Goal: Navigation & Orientation: Find specific page/section

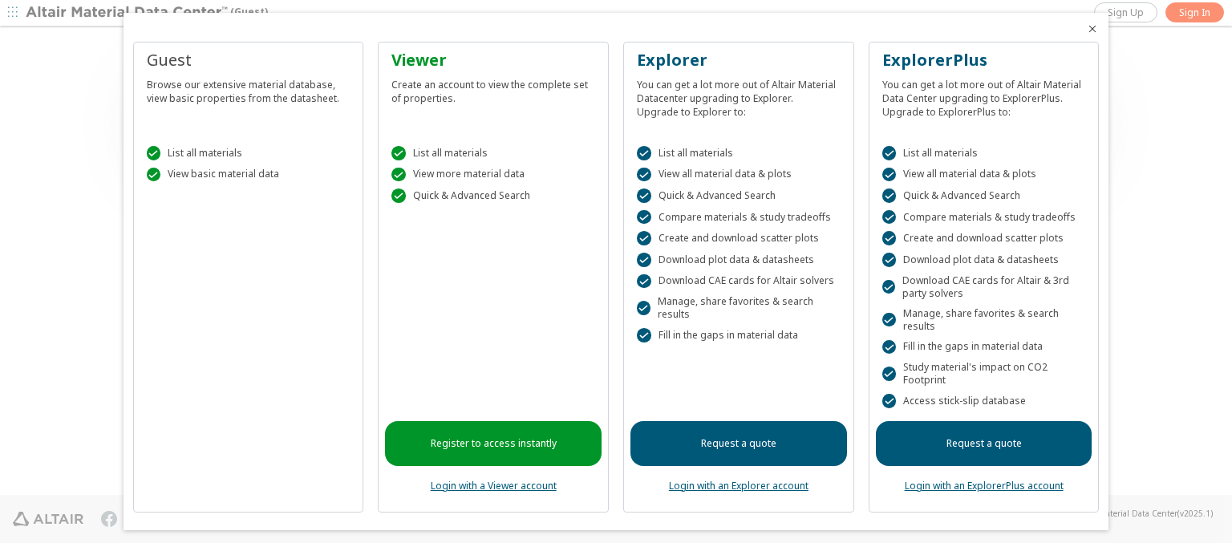
click at [1086, 29] on icon "Close" at bounding box center [1092, 28] width 13 height 13
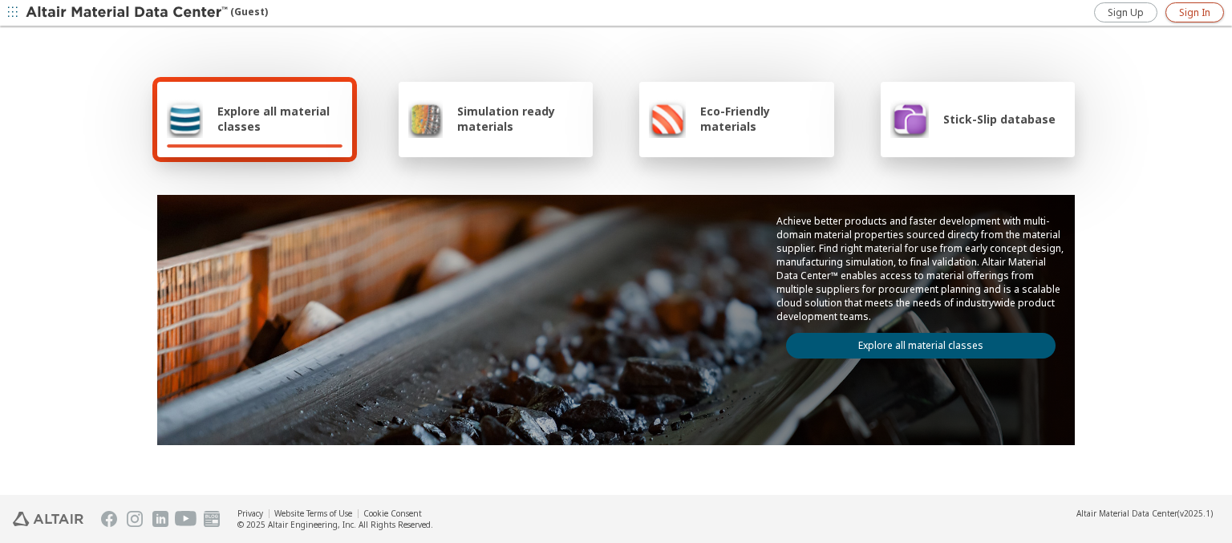
click at [1195, 12] on span "Sign In" at bounding box center [1194, 12] width 31 height 13
click at [128, 13] on img at bounding box center [128, 13] width 205 height 16
click at [274, 119] on span "Explore all material classes" at bounding box center [279, 118] width 125 height 30
click at [915, 342] on link "Explore all material classes" at bounding box center [921, 346] width 270 height 26
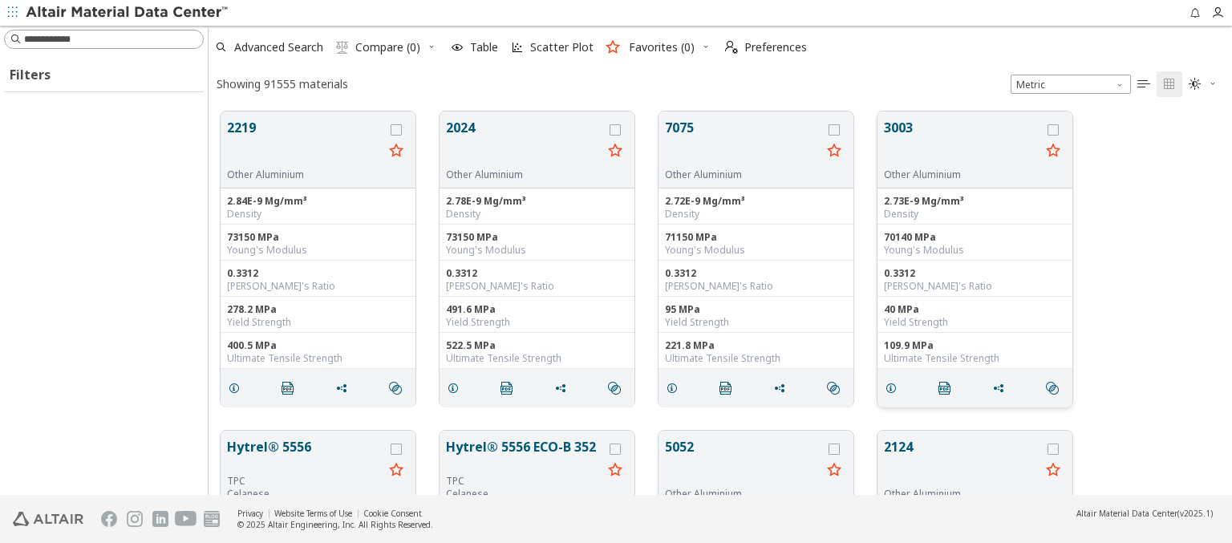
scroll to position [384, 1011]
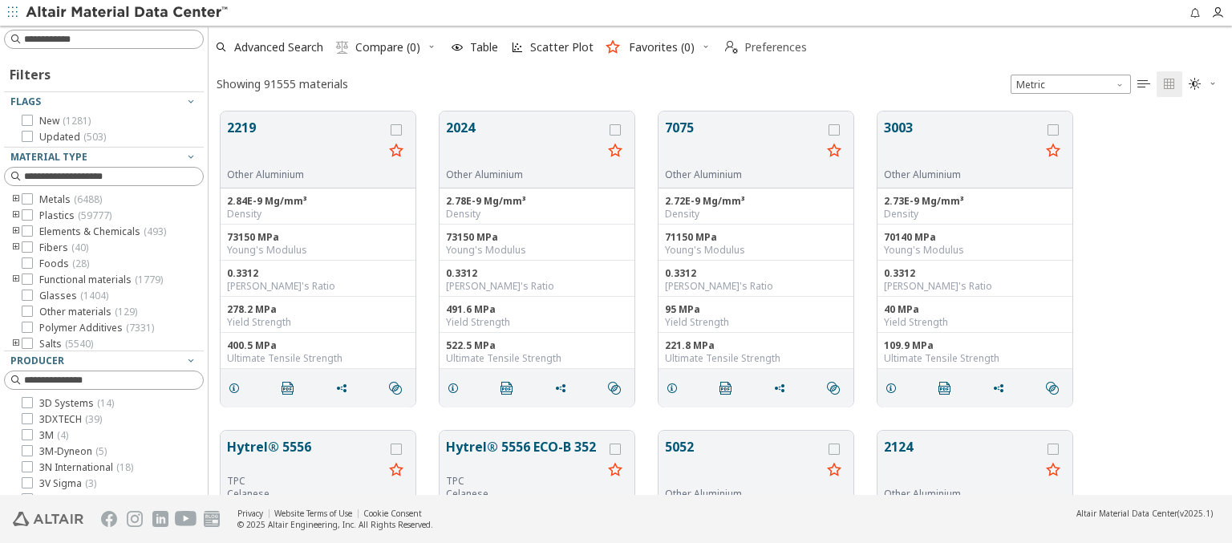
click at [761, 47] on span "Preferences" at bounding box center [776, 47] width 63 height 11
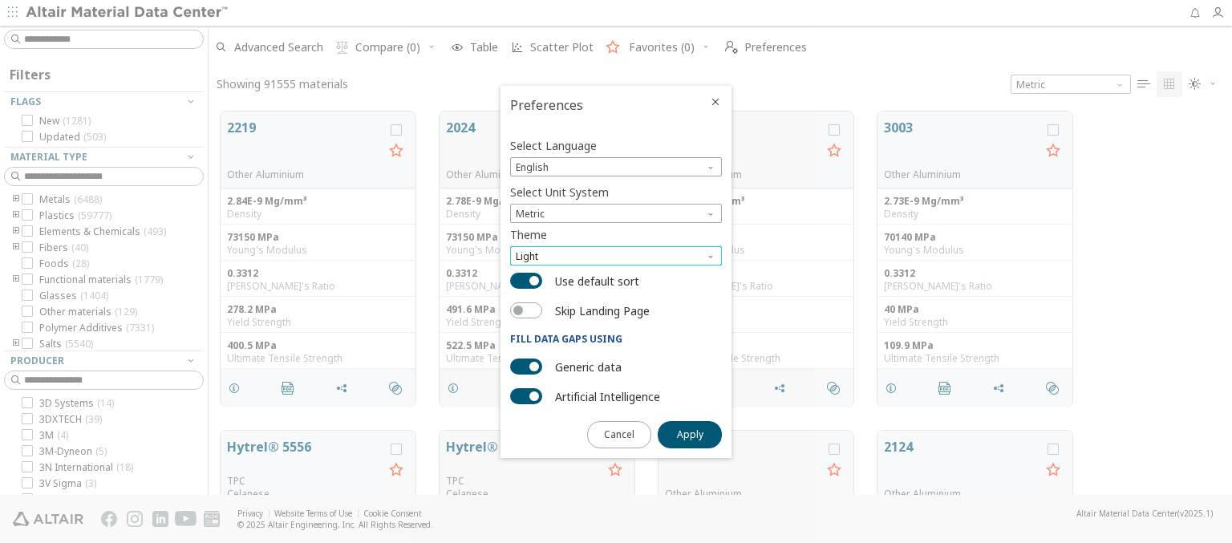
click at [616, 256] on span "Light" at bounding box center [616, 255] width 212 height 19
click at [540, 295] on span "Light Blue" at bounding box center [539, 295] width 45 height 13
click at [690, 433] on span "Apply" at bounding box center [690, 434] width 26 height 13
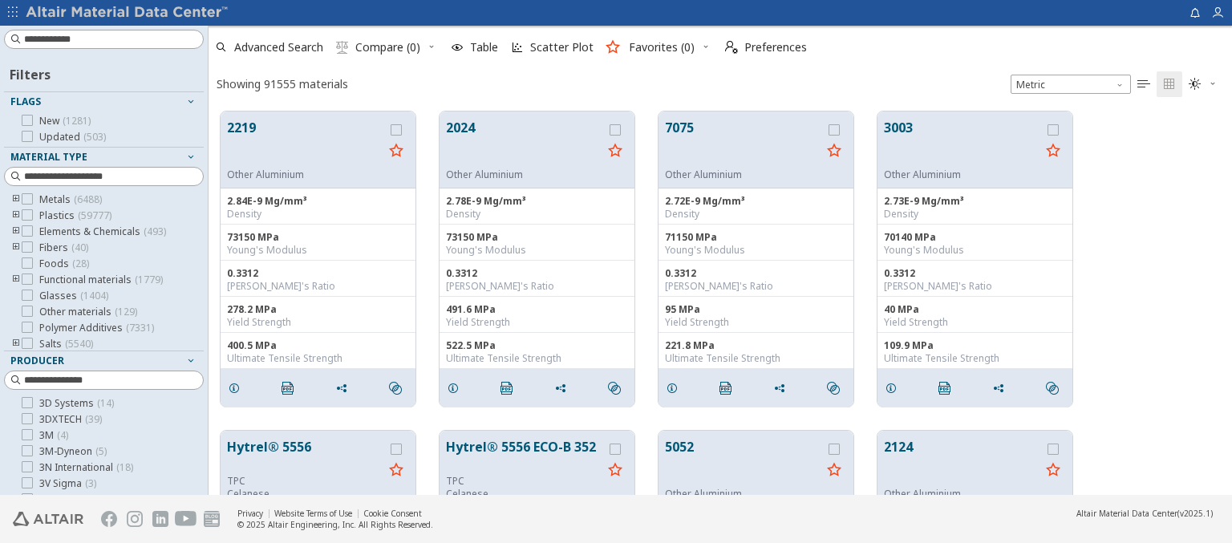
click at [128, 13] on img at bounding box center [128, 13] width 205 height 16
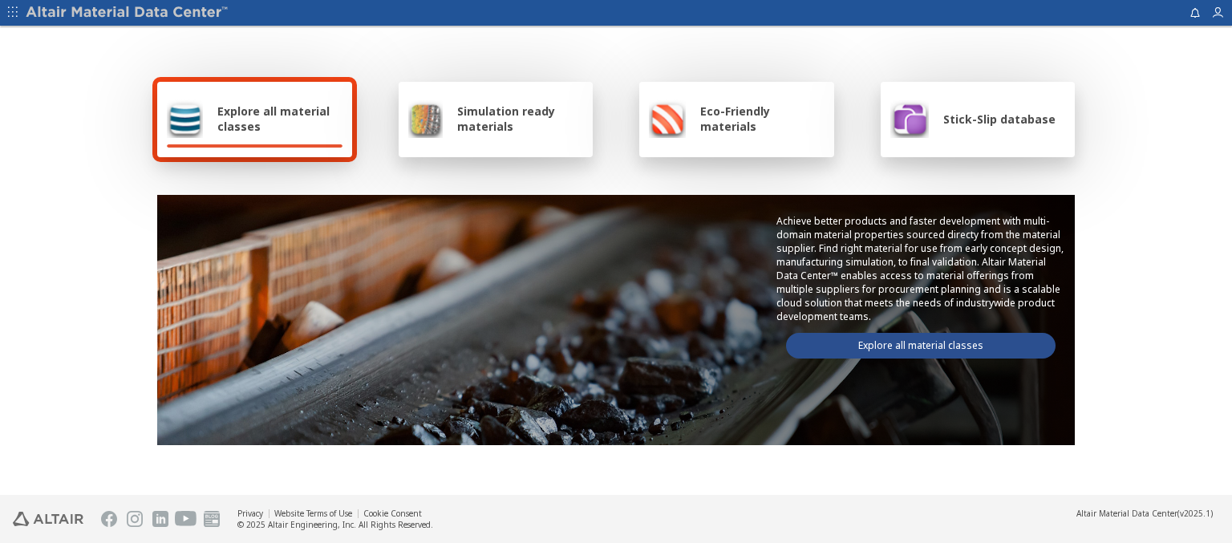
click at [274, 119] on span "Explore all material classes" at bounding box center [279, 118] width 125 height 30
click at [915, 342] on link "Explore all material classes" at bounding box center [921, 346] width 270 height 26
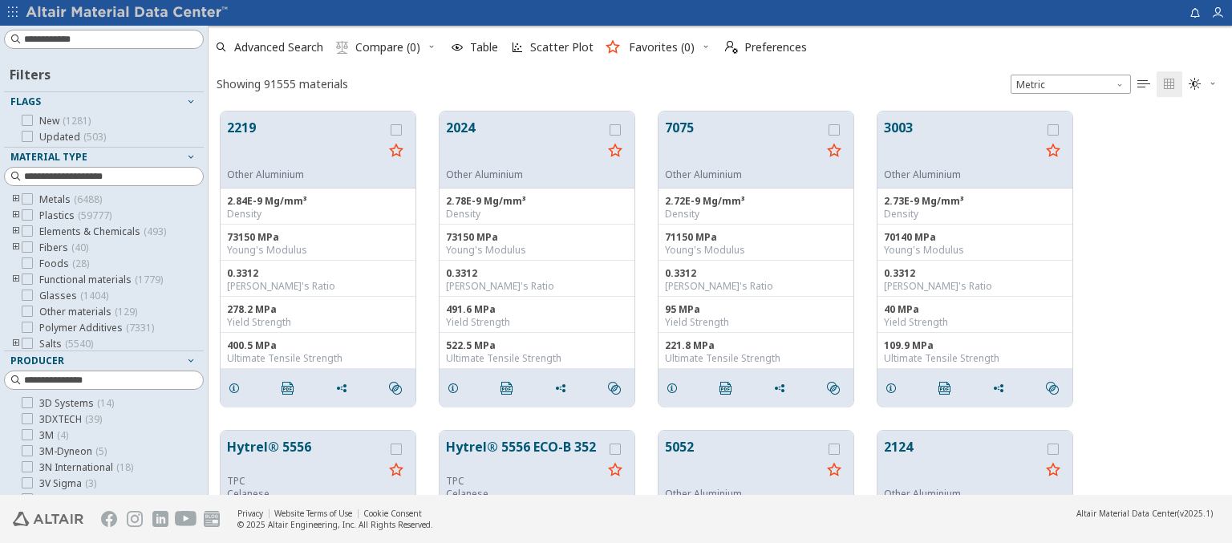
scroll to position [384, 1011]
click at [128, 13] on img at bounding box center [128, 13] width 205 height 16
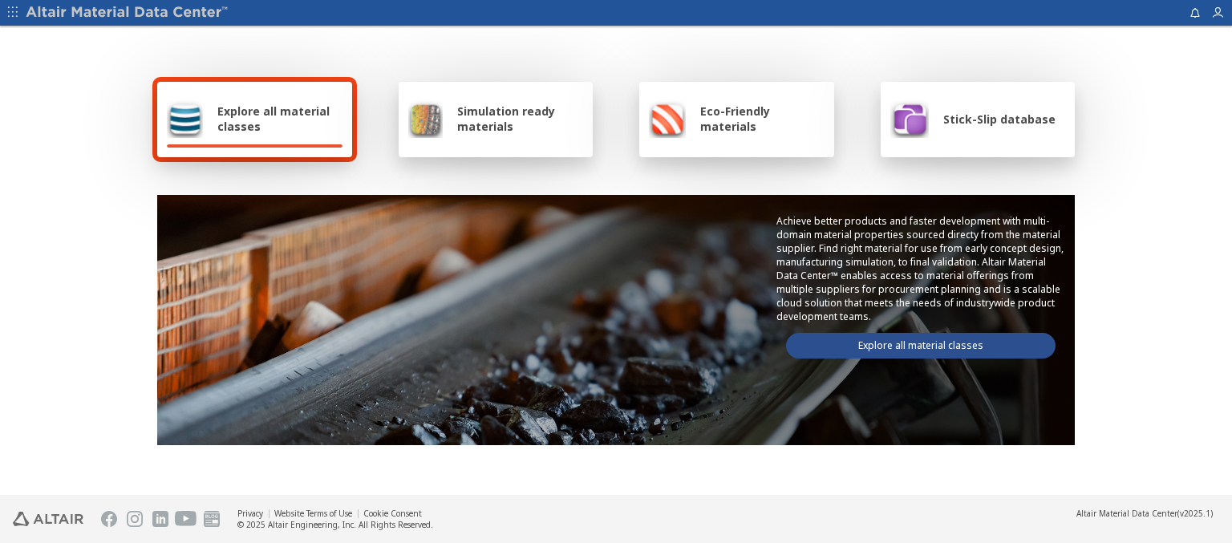
click at [513, 119] on span "Simulation ready materials" at bounding box center [520, 118] width 126 height 30
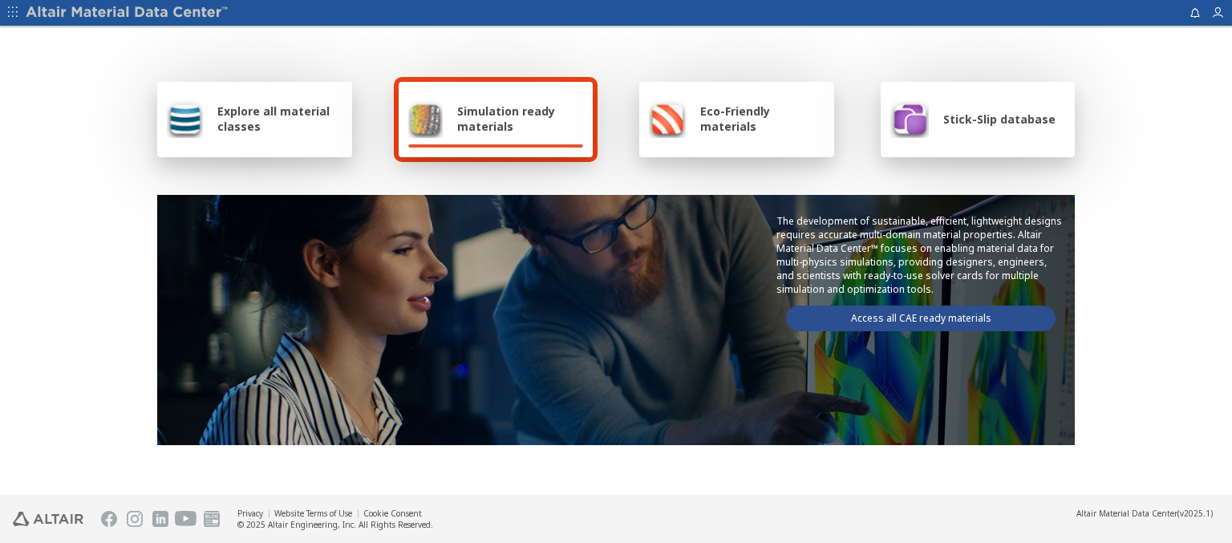
click at [128, 13] on img at bounding box center [128, 13] width 205 height 16
